Goal: Navigation & Orientation: Find specific page/section

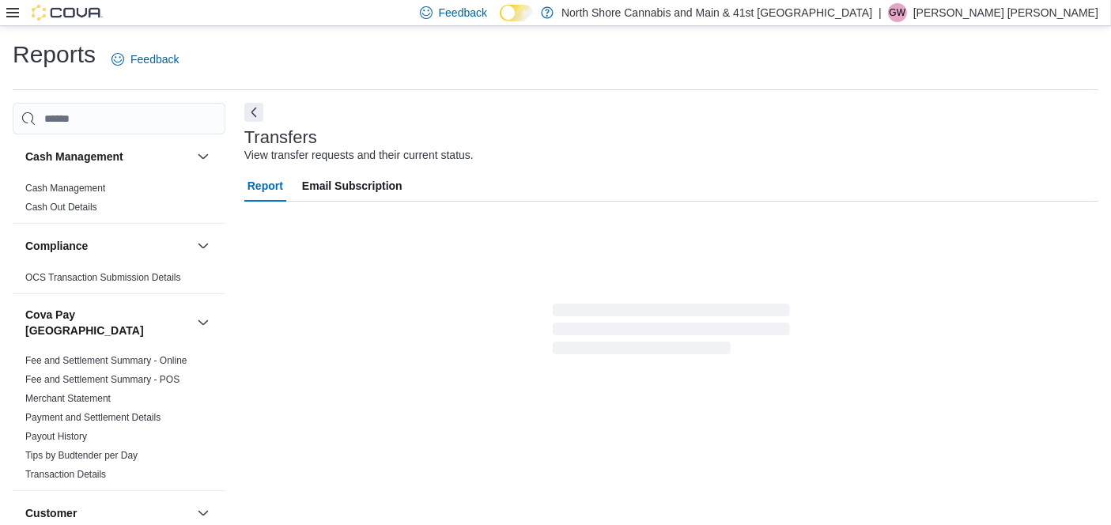
click at [10, 11] on icon at bounding box center [12, 12] width 13 height 13
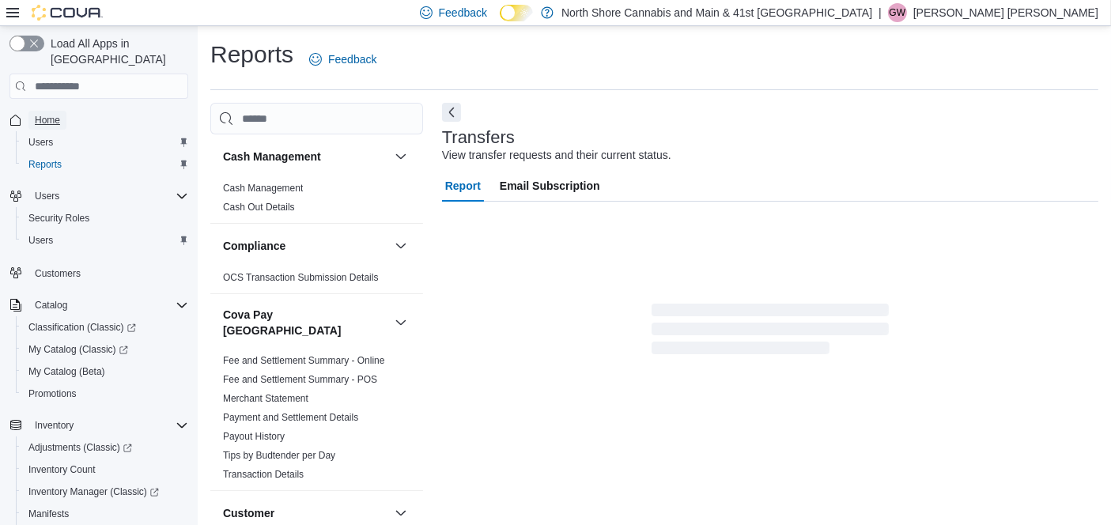
click at [47, 111] on span "Home" at bounding box center [47, 120] width 25 height 19
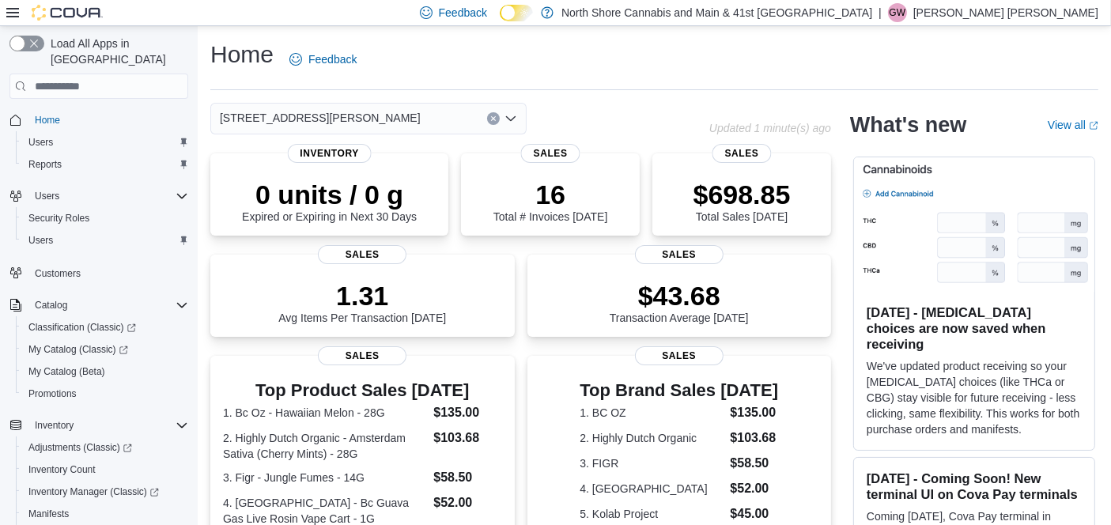
click at [402, 130] on div "[STREET_ADDRESS][PERSON_NAME]" at bounding box center [368, 119] width 316 height 32
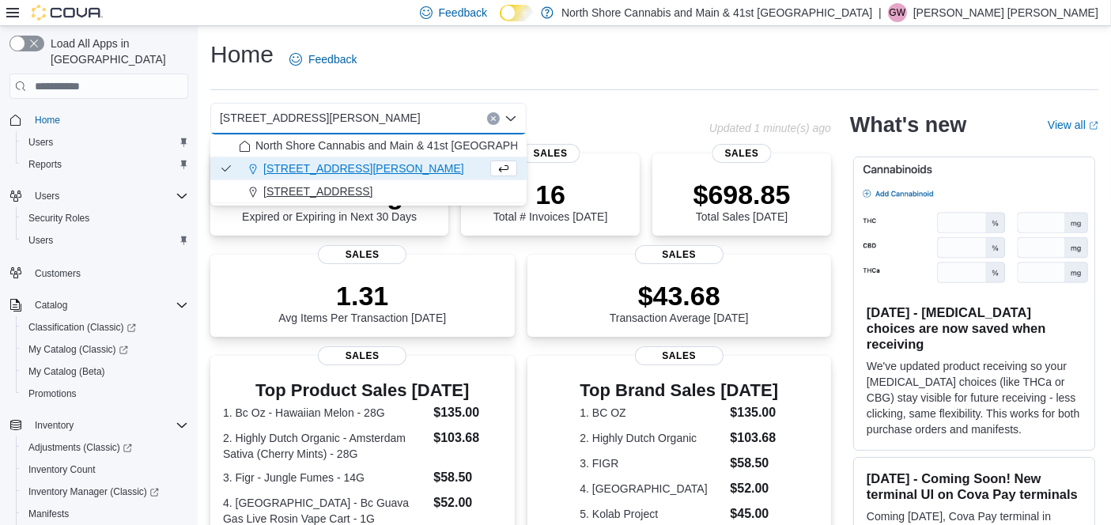
click at [396, 189] on div "[STREET_ADDRESS]" at bounding box center [378, 192] width 278 height 16
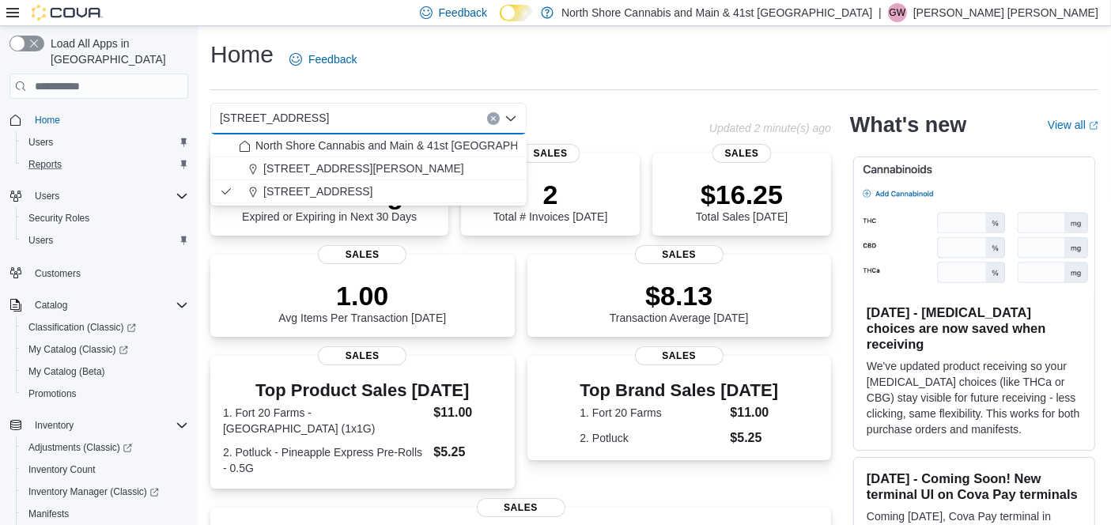
click at [69, 155] on div "Reports" at bounding box center [105, 164] width 166 height 19
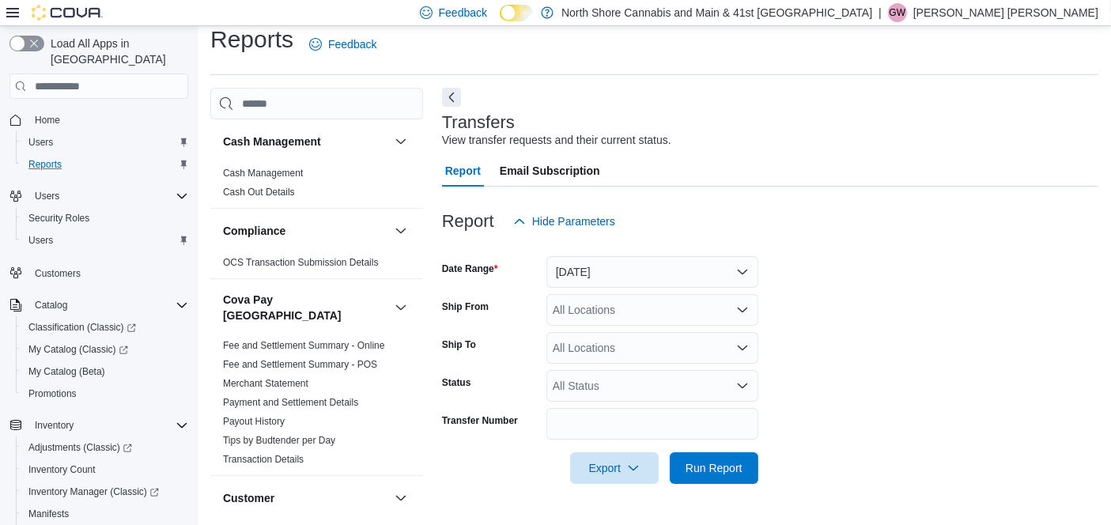
scroll to position [16, 0]
